Goal: Task Accomplishment & Management: Use online tool/utility

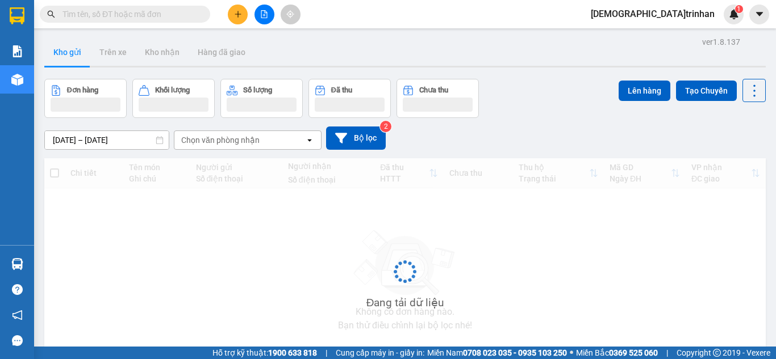
click at [264, 14] on icon "file-add" at bounding box center [264, 14] width 6 height 8
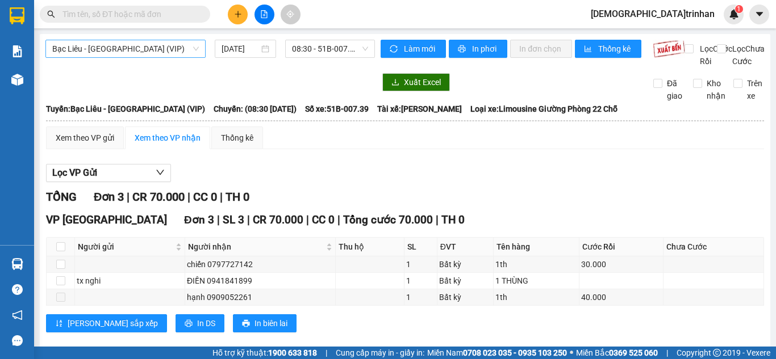
click at [162, 51] on span "Bạc Liêu - [GEOGRAPHIC_DATA] (VIP)" at bounding box center [125, 48] width 147 height 17
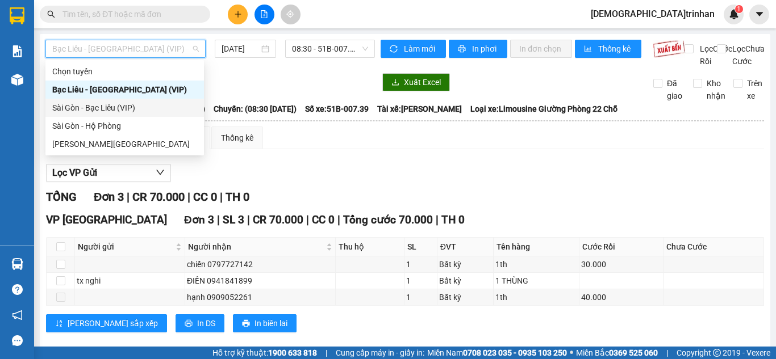
click at [107, 107] on div "Sài Gòn - Bạc Liêu (VIP)" at bounding box center [124, 108] width 145 height 12
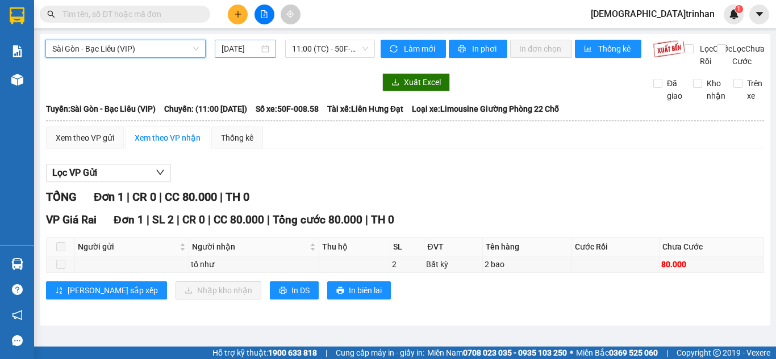
click at [248, 48] on input "[DATE]" at bounding box center [239, 49] width 37 height 12
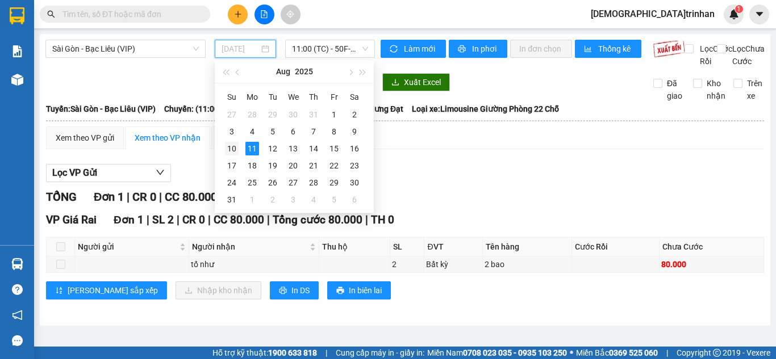
click at [235, 147] on div "10" at bounding box center [232, 149] width 14 height 14
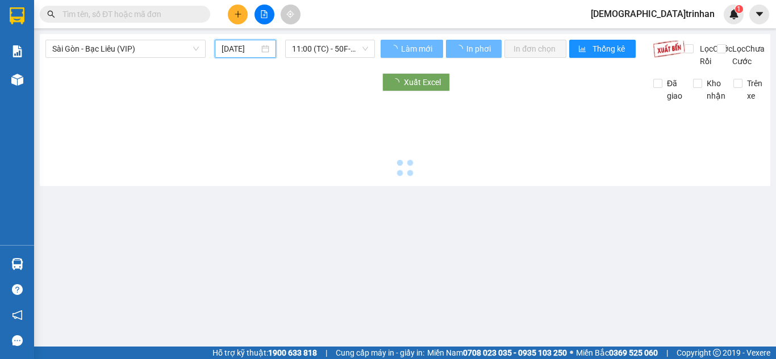
type input "[DATE]"
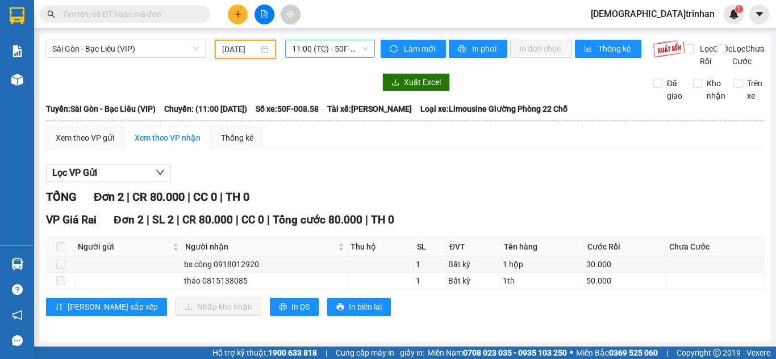
click at [327, 51] on span "11:00 (TC) - 50F-008.58" at bounding box center [330, 48] width 76 height 17
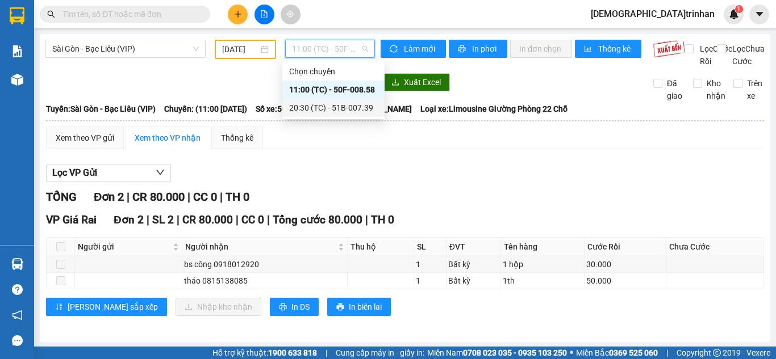
click at [307, 105] on div "20:30 (TC) - 51B-007.39" at bounding box center [333, 108] width 89 height 12
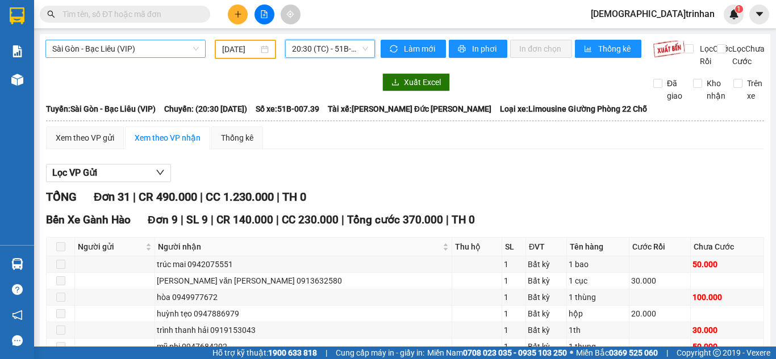
click at [171, 43] on span "Sài Gòn - Bạc Liêu (VIP)" at bounding box center [125, 48] width 147 height 17
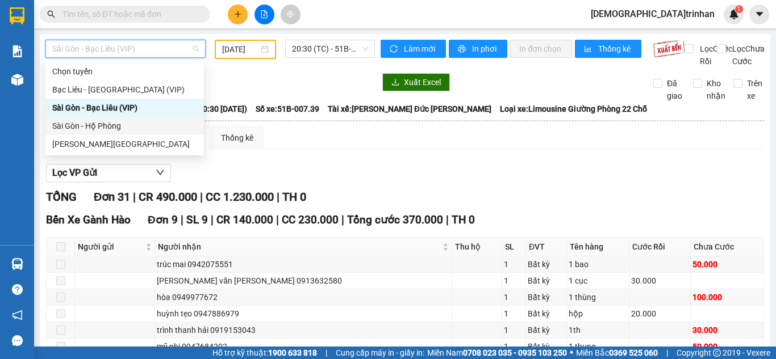
click at [70, 124] on div "Sài Gòn - Hộ Phòng" at bounding box center [124, 126] width 145 height 12
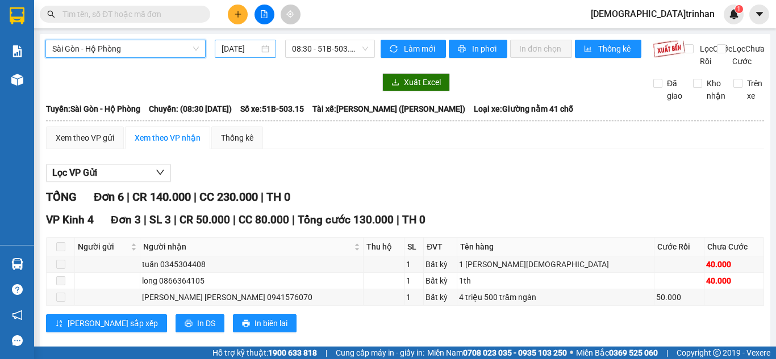
click at [241, 49] on input "[DATE]" at bounding box center [239, 49] width 37 height 12
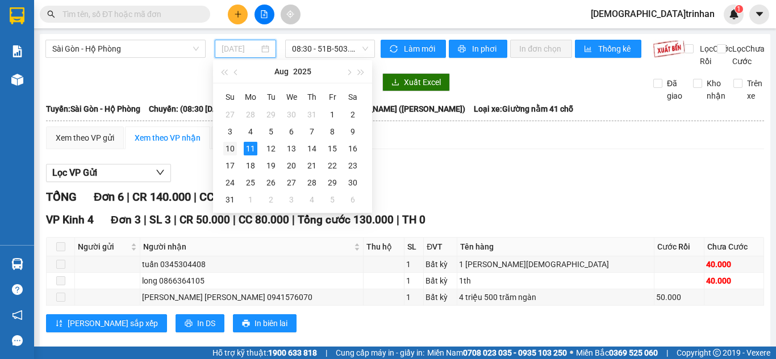
click at [225, 147] on div "10" at bounding box center [230, 149] width 14 height 14
type input "[DATE]"
